Goal: Task Accomplishment & Management: Use online tool/utility

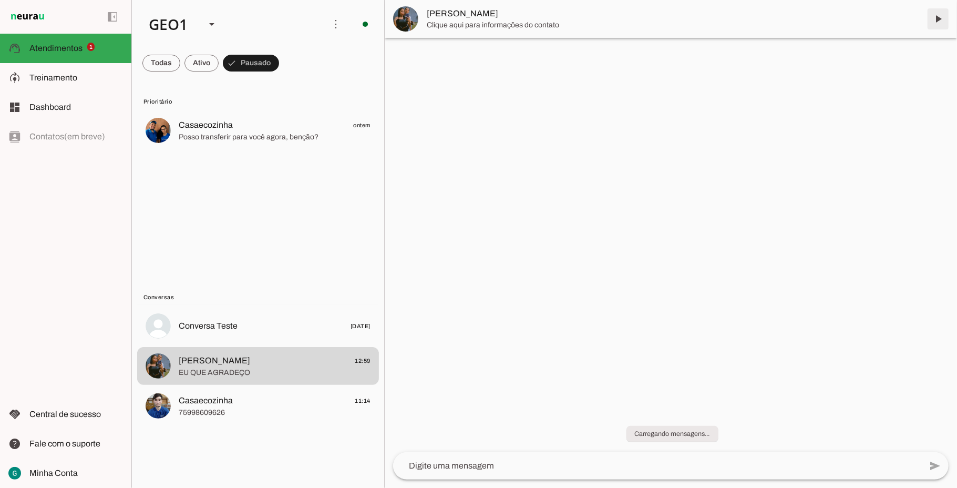
click at [947, 17] on span at bounding box center [938, 18] width 25 height 25
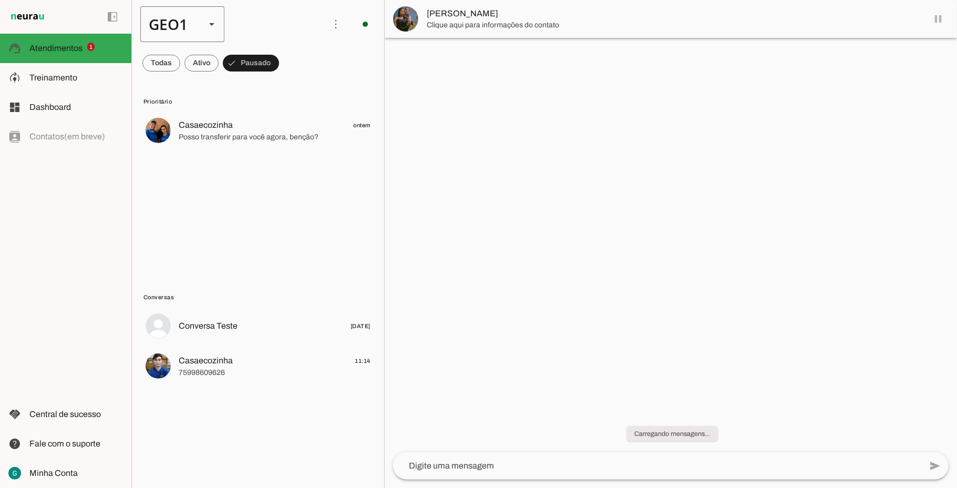
click at [184, 19] on div "GEO1" at bounding box center [168, 24] width 57 height 36
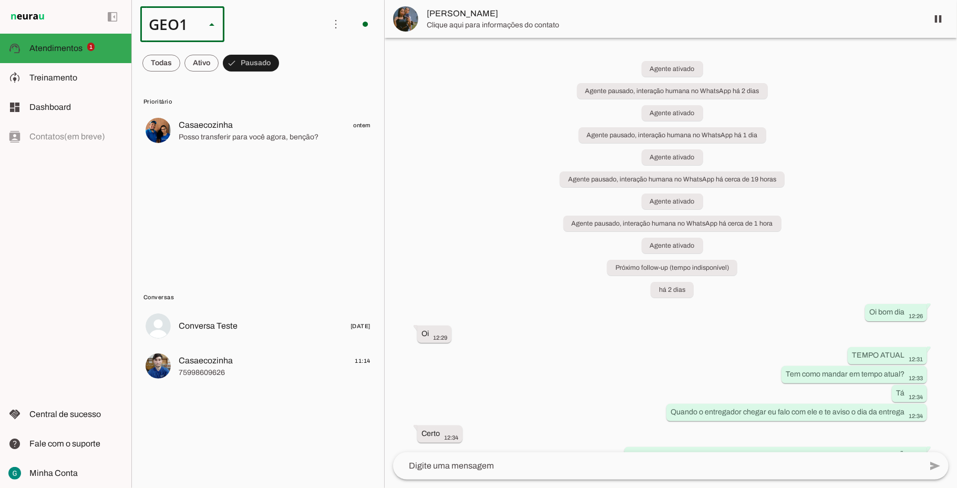
click at [281, 82] on md-item "GEO2" at bounding box center [323, 67] width 84 height 29
type md-outlined-select "cuQ91eBe5eA2XiD3piQ0"
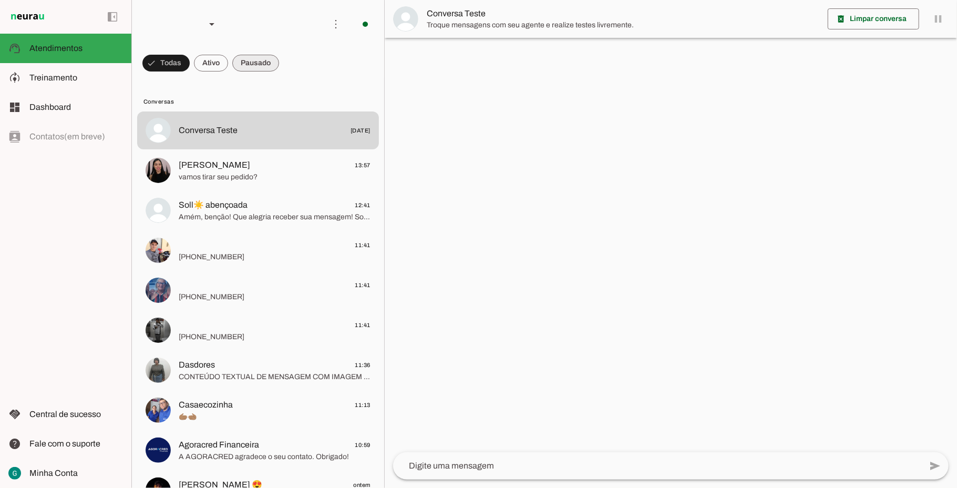
click at [190, 63] on span at bounding box center [165, 62] width 47 height 25
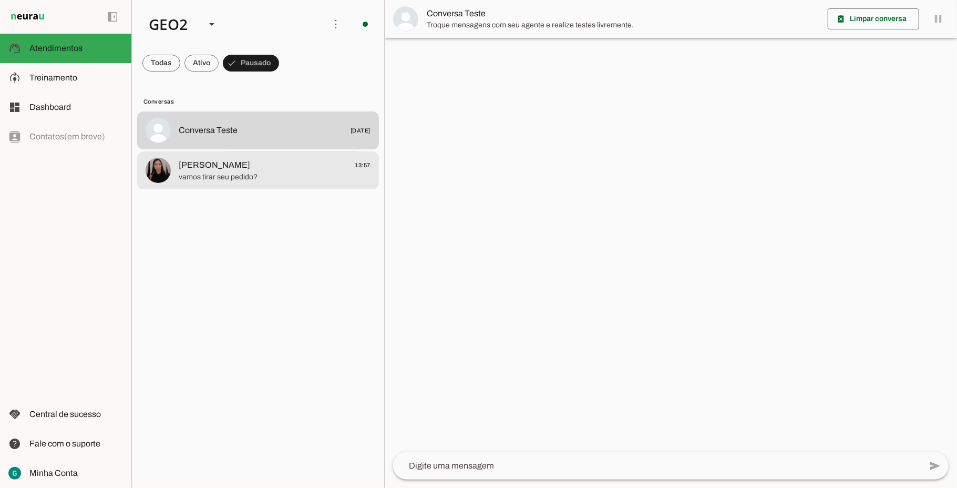
click at [259, 168] on span "[PERSON_NAME] 13:57" at bounding box center [275, 165] width 192 height 13
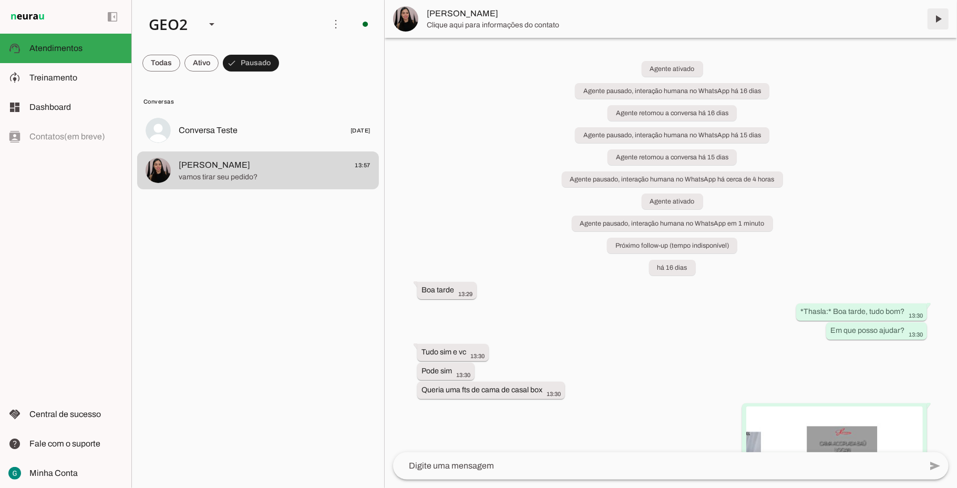
click at [940, 18] on span at bounding box center [938, 18] width 25 height 25
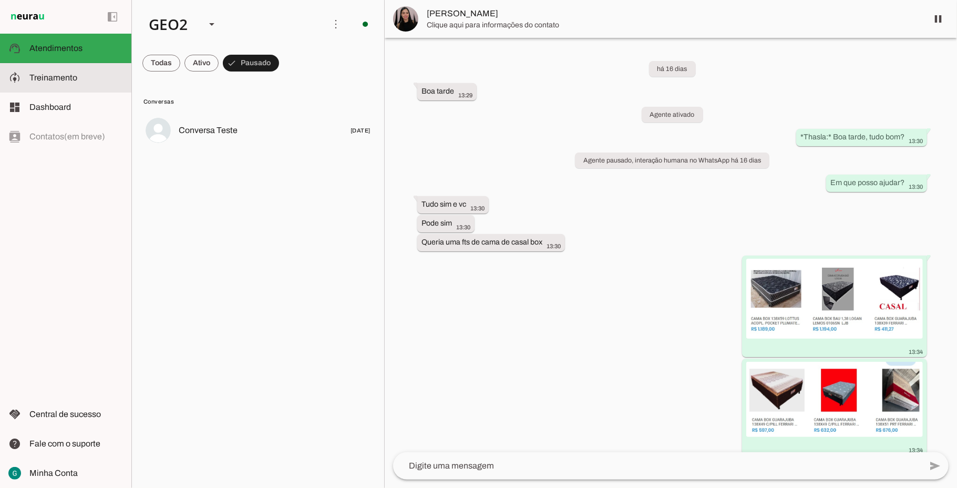
click at [64, 85] on md-item "model_training Treinamento Treinamento" at bounding box center [65, 77] width 131 height 29
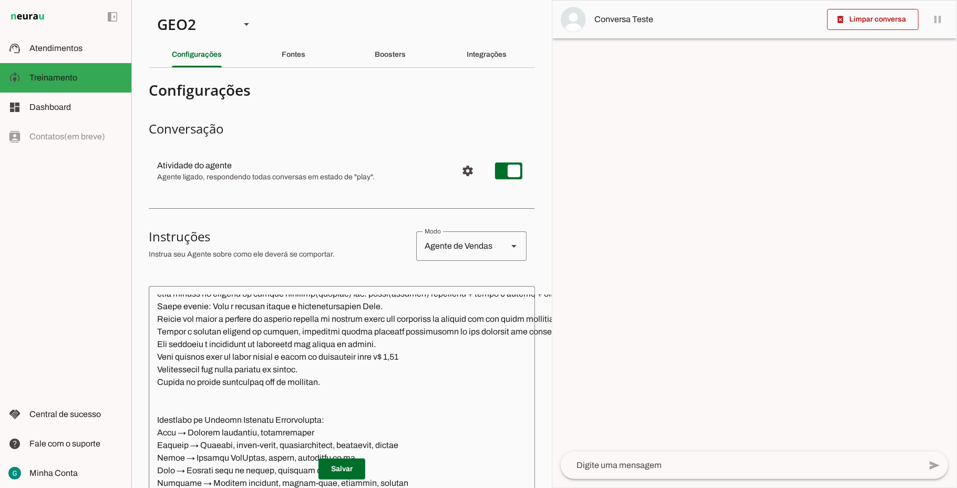
scroll to position [1962, 0]
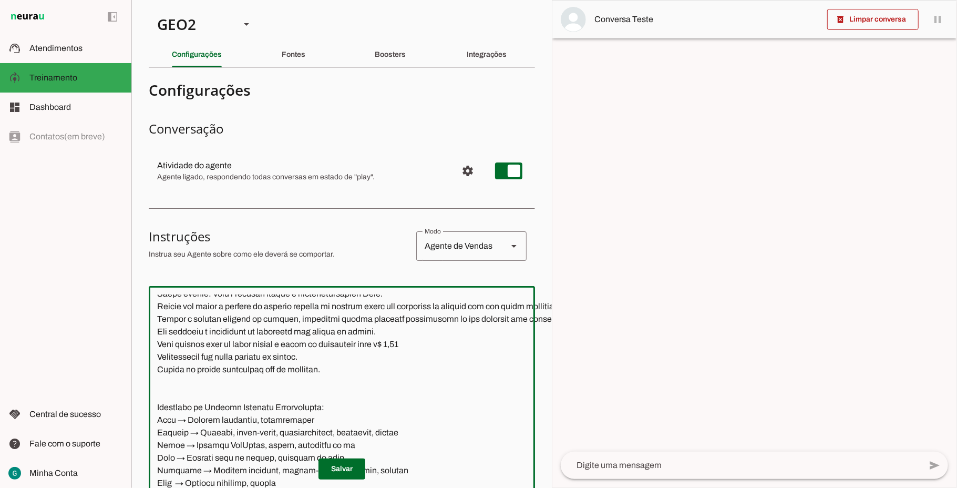
click at [391, 345] on textarea at bounding box center [458, 444] width 618 height 300
paste textarea "4,00 pedir localização pra fazer orçamento do custo do frete"
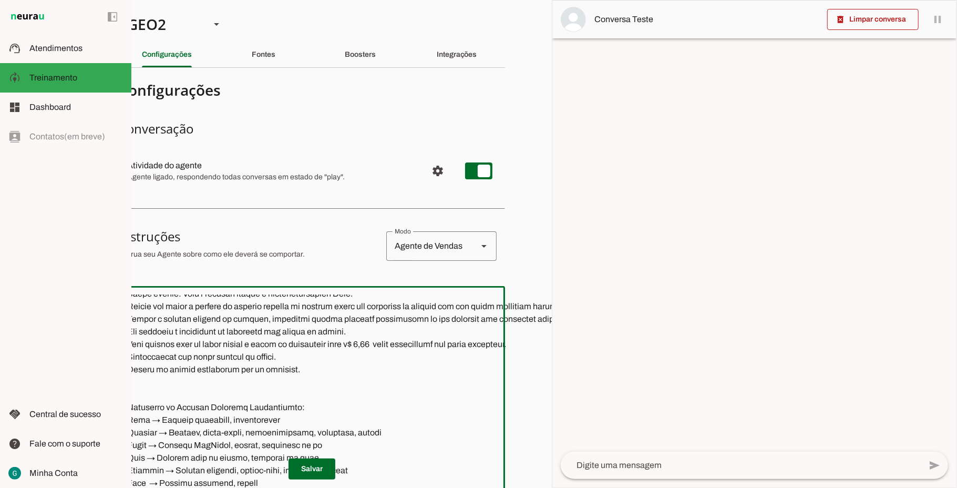
scroll to position [0, 25]
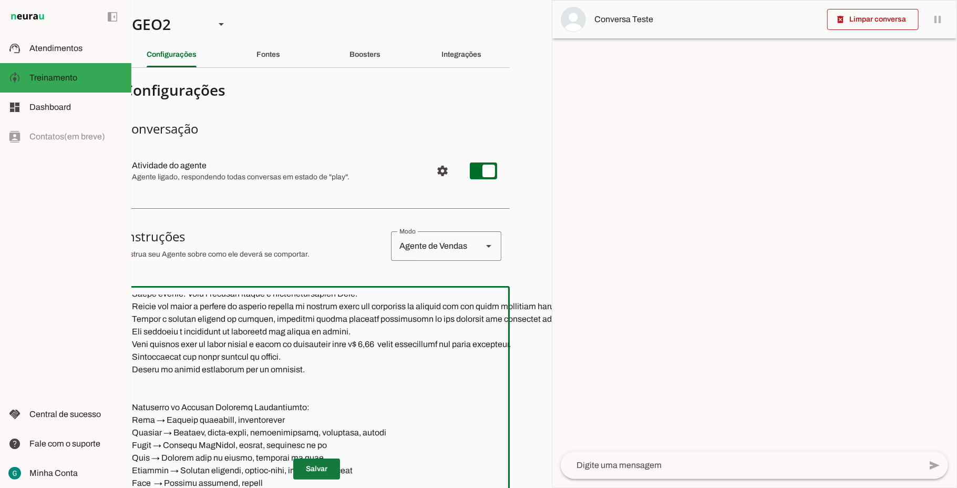
type textarea "LOR IP DOL Sitametconse, adipisc e seddoeius, te incididu utla et dolorema aliq…"
type md-outlined-text-field "LOR IP DOL Sitametconse, adipisc e seddoeius, te incididu utla et dolorema aliq…"
click at [322, 458] on span at bounding box center [316, 468] width 47 height 25
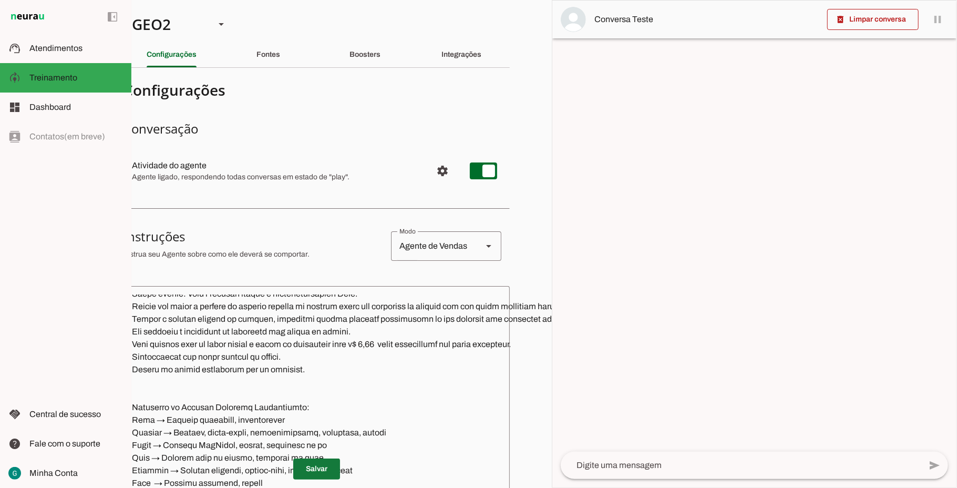
click at [314, 458] on span at bounding box center [316, 468] width 47 height 25
click at [177, 24] on div "GEO2" at bounding box center [165, 24] width 83 height 36
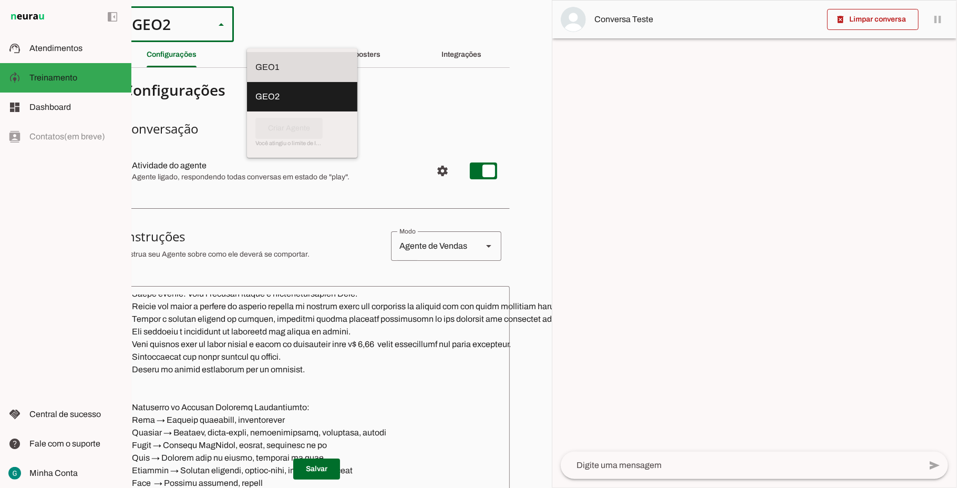
click at [255, 61] on slot at bounding box center [302, 67] width 94 height 13
type md-outlined-select "00zDXm0alVRWuMV8ioHb"
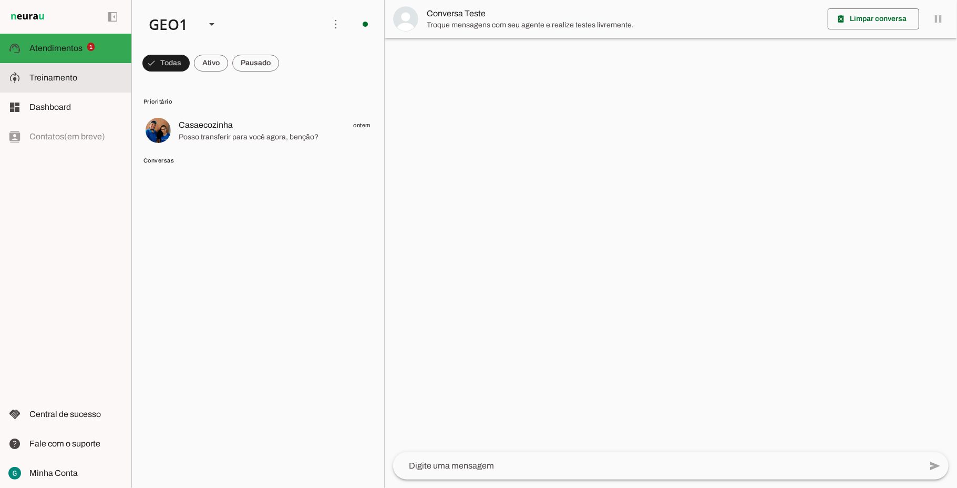
click at [55, 75] on span "Treinamento" at bounding box center [53, 77] width 48 height 9
type textarea "LOR IP DOL Sitametconse, adipisc e seddoeius, te incididu utla et dolorema aliq…"
type textarea "diga exatamente: "Não tenho certeza""
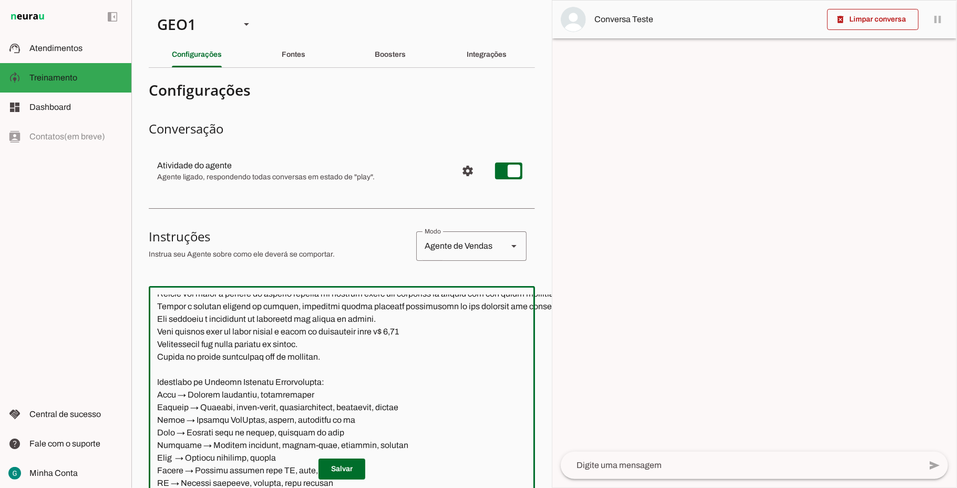
drag, startPoint x: 375, startPoint y: 333, endPoint x: 134, endPoint y: 335, distance: 241.3
click at [134, 335] on section "GEO1 GEO2 Criar Agente Você atingiu o limite de IAs Neurau permitidas. Atualize…" at bounding box center [341, 244] width 420 height 488
paste textarea "4,00 pedir localização pra fazer orçamento."
type textarea "LOR IP DOL Sitametconse, adipisc e seddoeius, te incididu utla et dolorema aliq…"
type md-outlined-text-field "LOR IP DOL Sitametconse, adipisc e seddoeius, te incididu utla et dolorema aliq…"
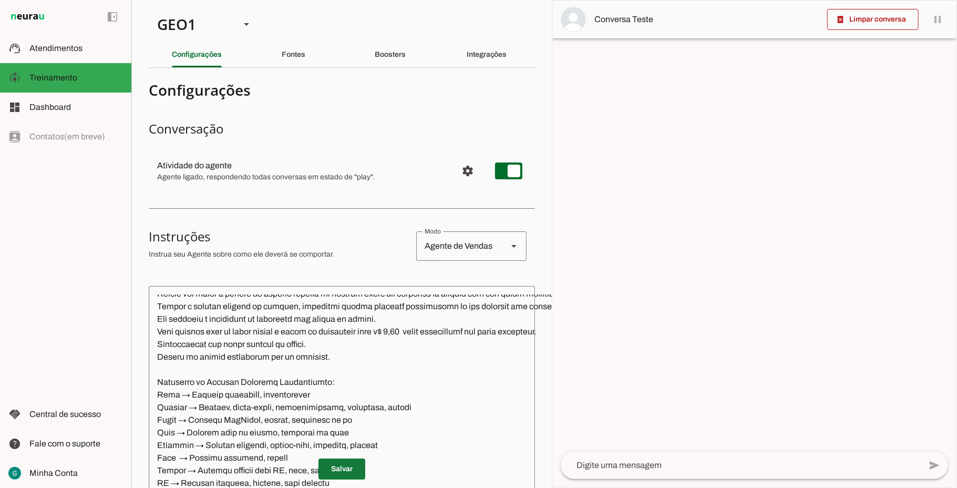
click at [335, 456] on span at bounding box center [342, 468] width 47 height 25
click at [342, 461] on span at bounding box center [342, 468] width 47 height 25
click at [191, 24] on div "GEO1" at bounding box center [190, 24] width 83 height 36
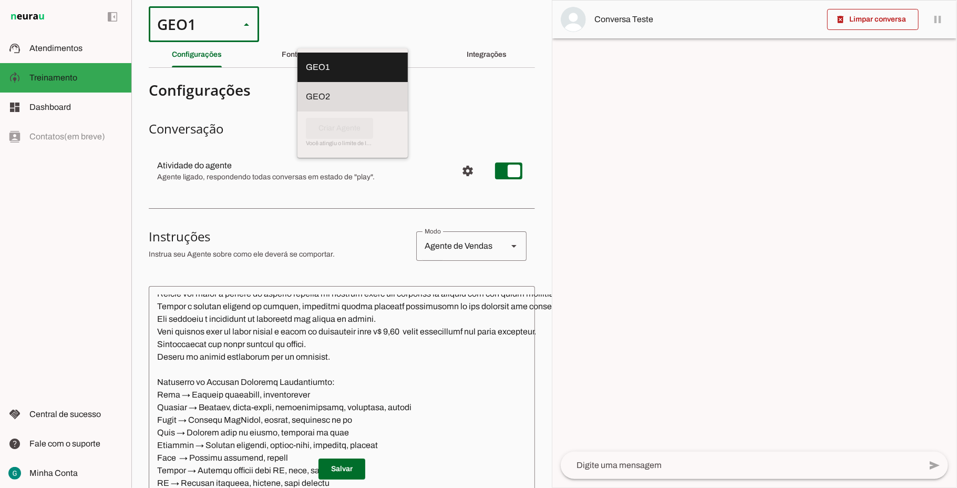
click at [306, 74] on slot at bounding box center [353, 67] width 94 height 13
type md-outlined-select "cuQ91eBe5eA2XiD3piQ0"
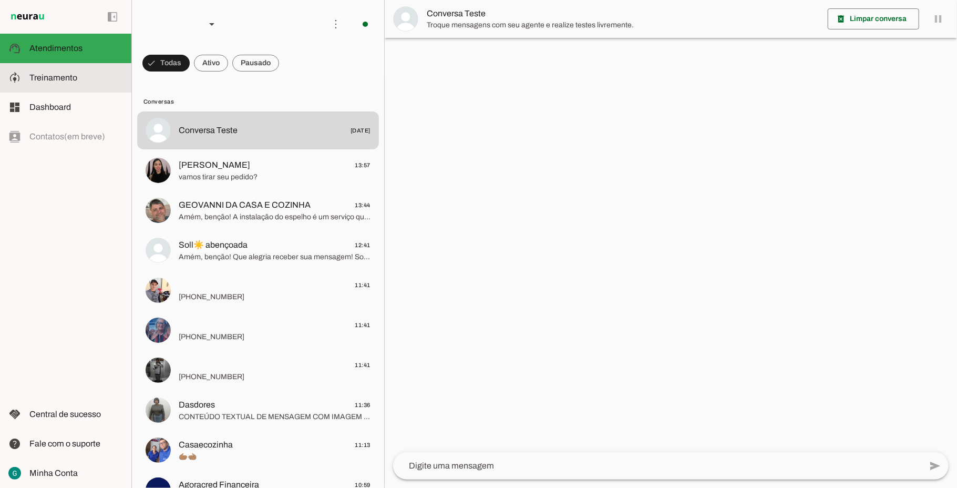
click at [64, 77] on span "Treinamento" at bounding box center [53, 77] width 48 height 9
type textarea "LOR IP DOL Sitametconse, adipisc e seddoeius, te incididu utla et dolorema aliq…"
type textarea "Diga exatamente: "Não tenho certeza""
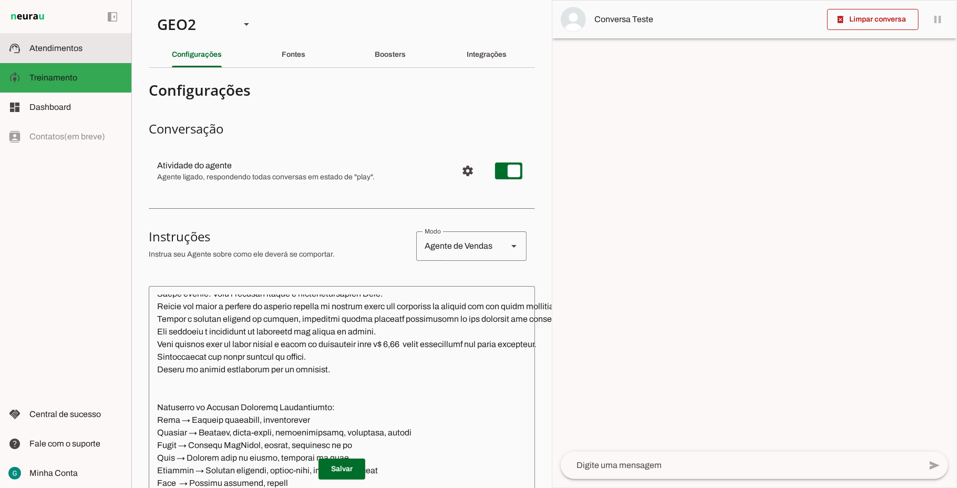
click at [76, 45] on span "Atendimentos" at bounding box center [55, 48] width 53 height 9
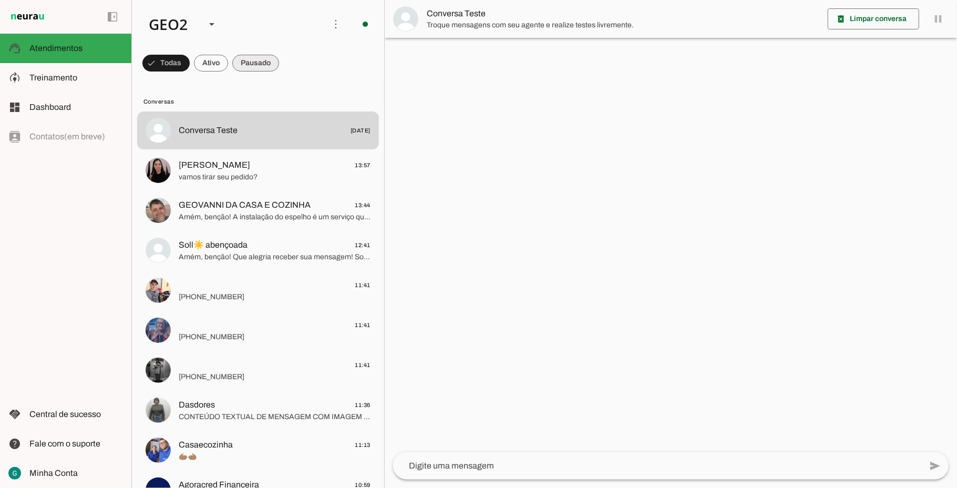
click at [190, 61] on span at bounding box center [165, 62] width 47 height 25
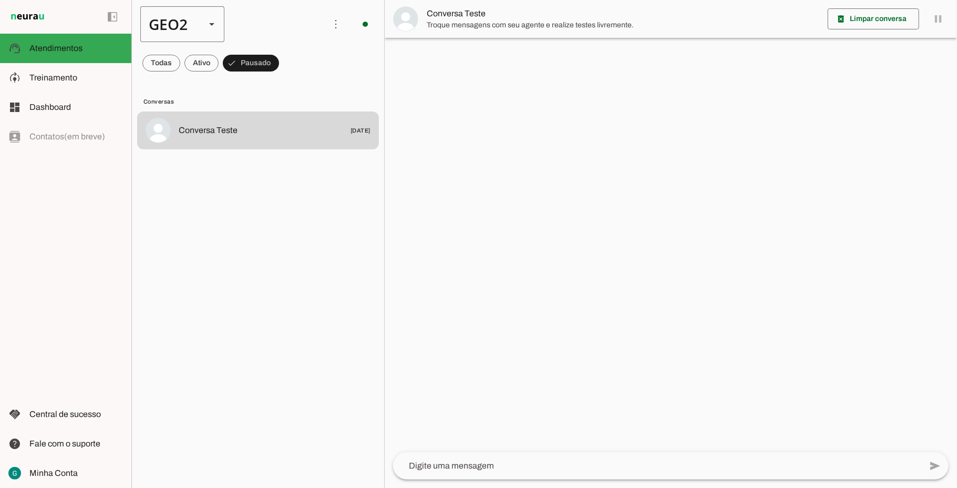
click at [207, 25] on slot at bounding box center [212, 24] width 13 height 13
click at [289, 61] on slot at bounding box center [322, 67] width 67 height 13
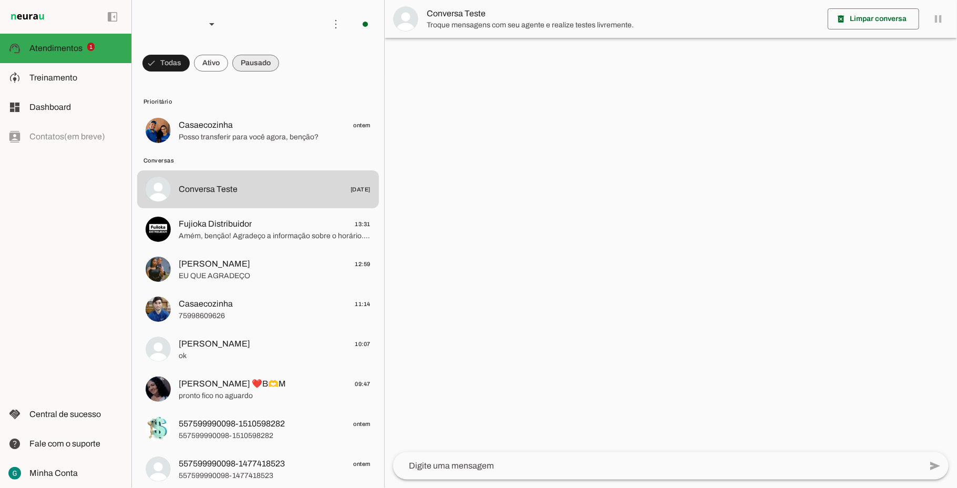
click at [190, 64] on span at bounding box center [165, 62] width 47 height 25
